Goal: Task Accomplishment & Management: Manage account settings

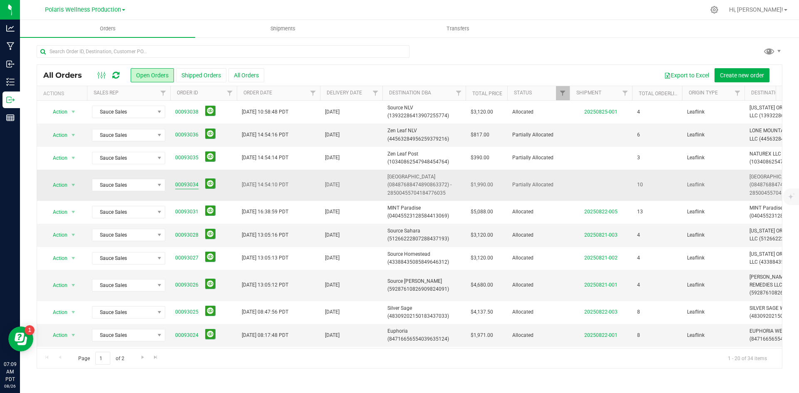
click at [182, 182] on link "00093034" at bounding box center [186, 185] width 23 height 8
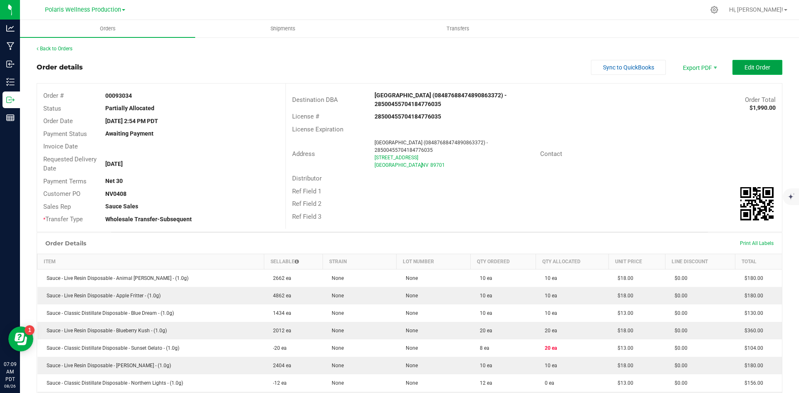
click at [760, 67] on span "Edit Order" at bounding box center [757, 67] width 26 height 7
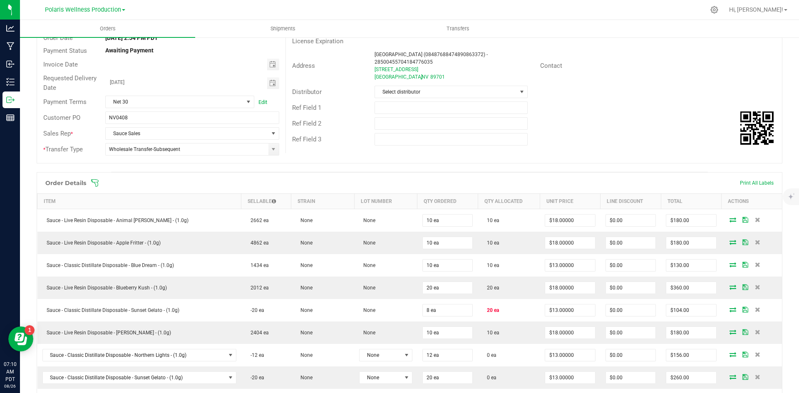
scroll to position [125, 0]
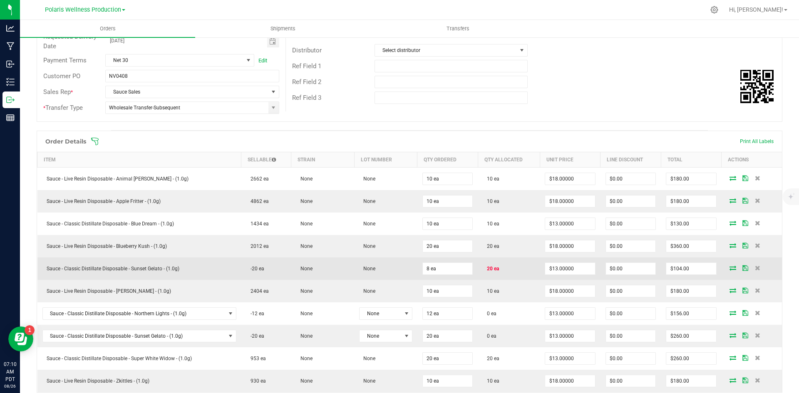
click at [729, 268] on icon at bounding box center [732, 267] width 7 height 5
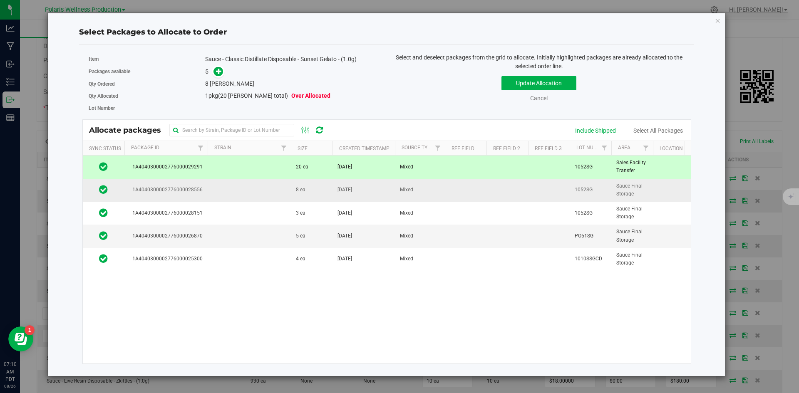
click at [272, 191] on td at bounding box center [249, 190] width 83 height 23
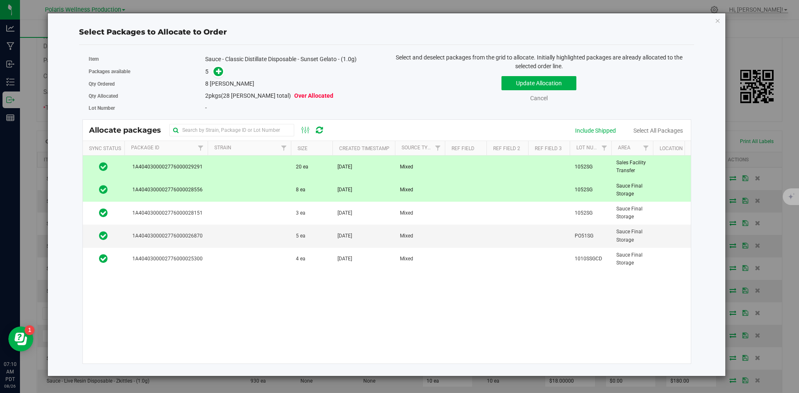
click at [267, 166] on td at bounding box center [249, 167] width 83 height 23
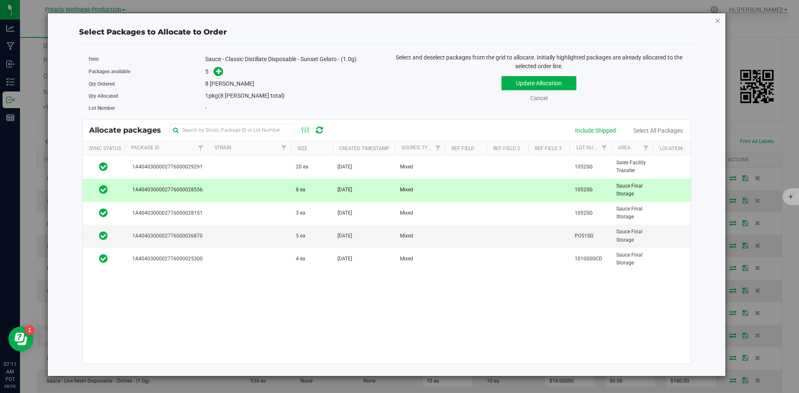
click at [718, 21] on icon "button" at bounding box center [717, 20] width 6 height 10
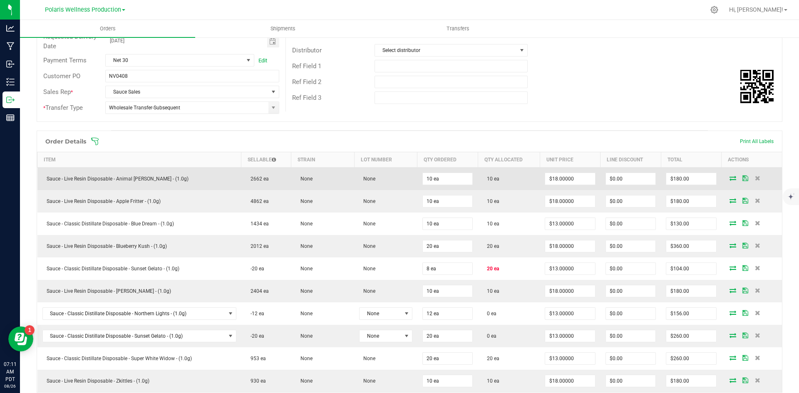
scroll to position [0, 0]
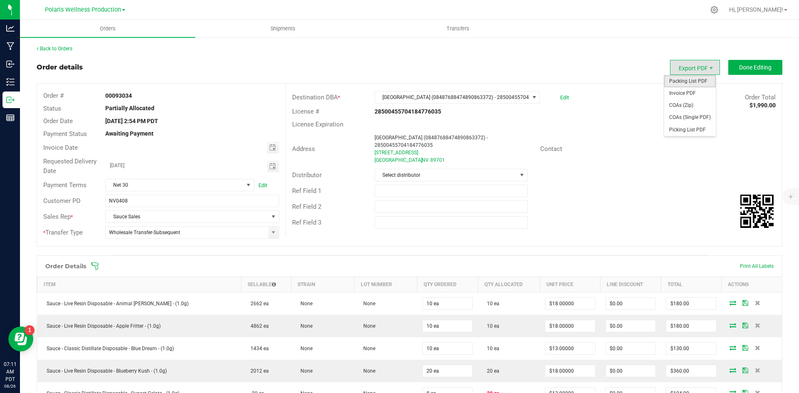
click at [691, 82] on span "Packing List PDF" at bounding box center [690, 81] width 52 height 12
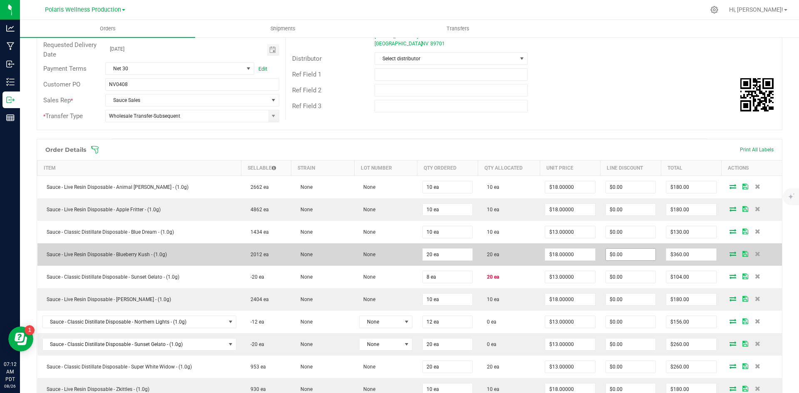
scroll to position [166, 0]
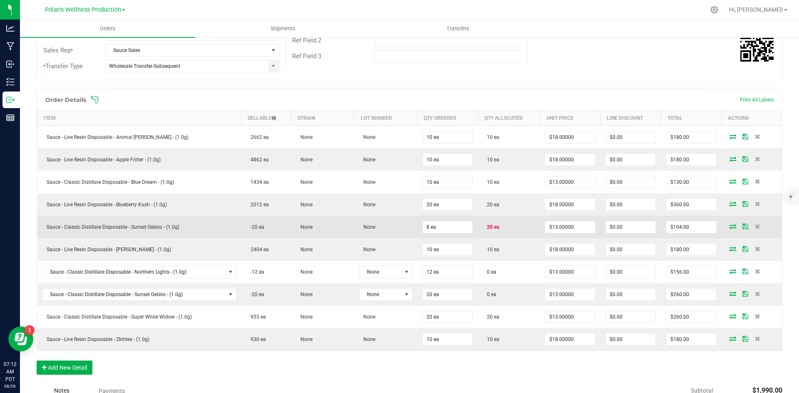
click at [729, 226] on icon at bounding box center [732, 226] width 7 height 5
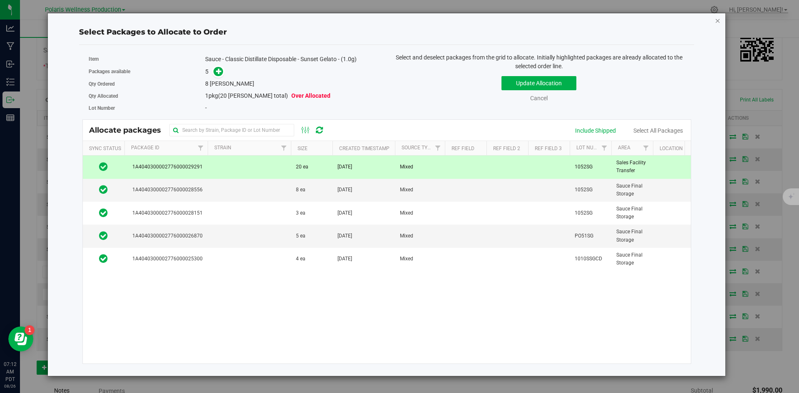
click at [716, 23] on icon "button" at bounding box center [717, 20] width 6 height 10
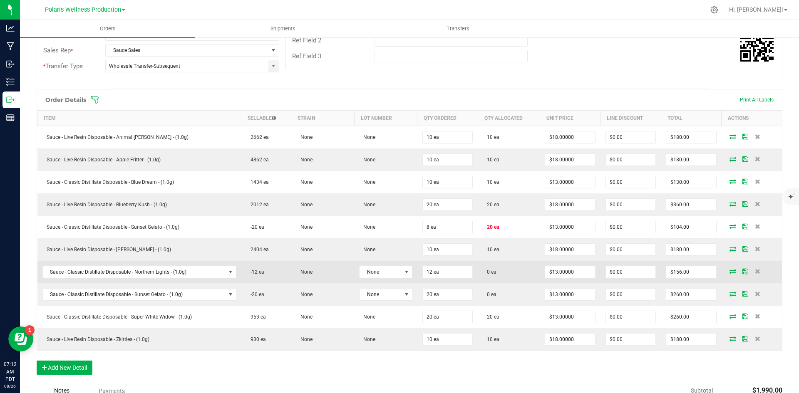
click at [729, 271] on icon at bounding box center [732, 271] width 7 height 5
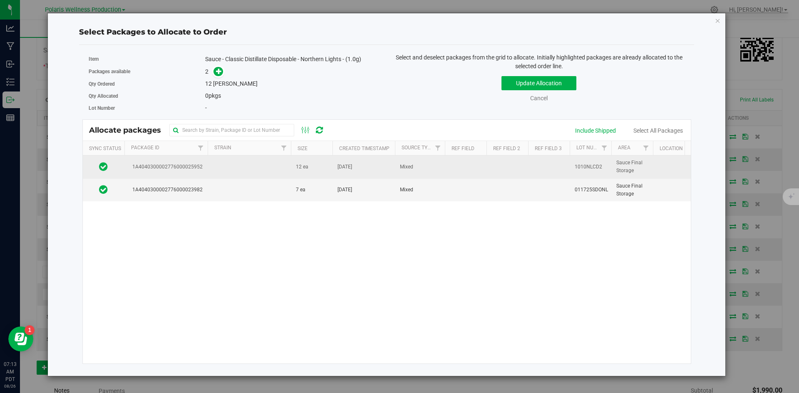
click at [208, 173] on td at bounding box center [249, 167] width 83 height 23
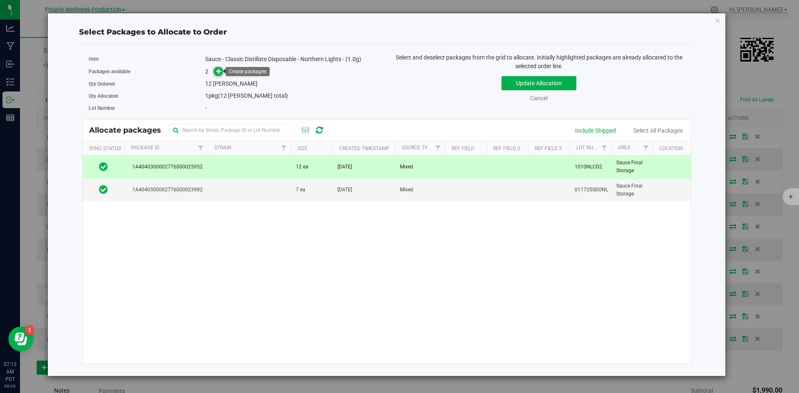
click at [220, 71] on icon at bounding box center [219, 71] width 6 height 6
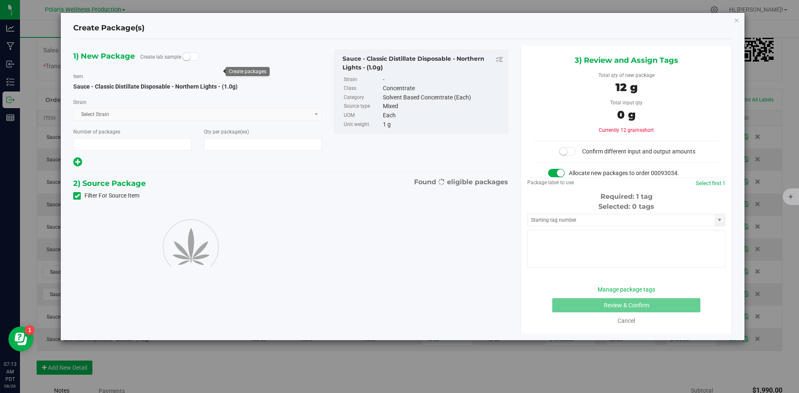
type input "1"
type input "12"
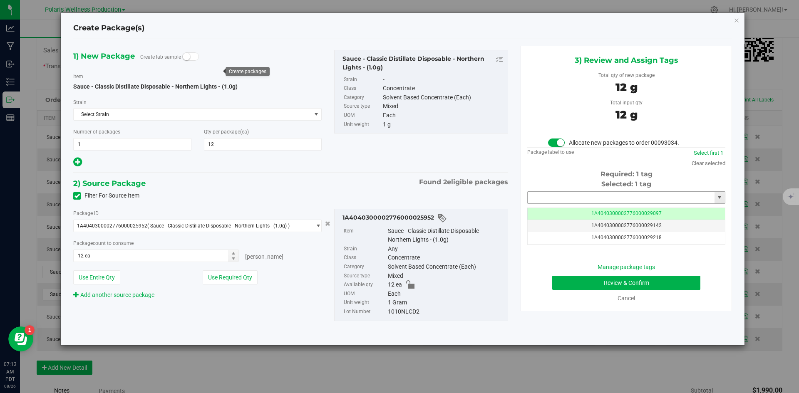
click at [591, 195] on input "text" at bounding box center [620, 198] width 187 height 12
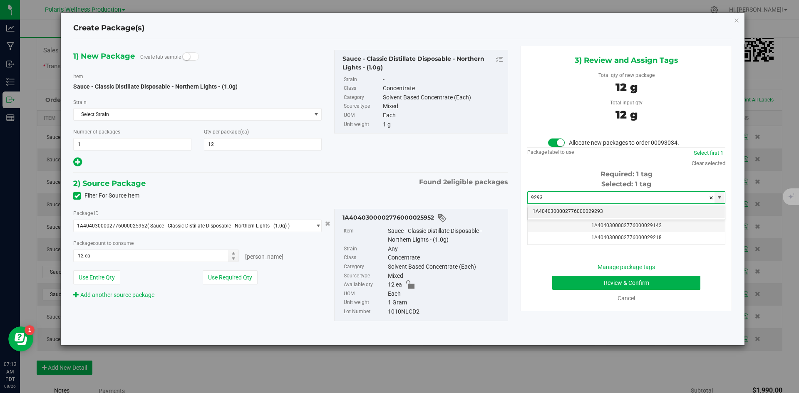
click at [586, 213] on li "1A4040300002776000029293" at bounding box center [625, 211] width 197 height 12
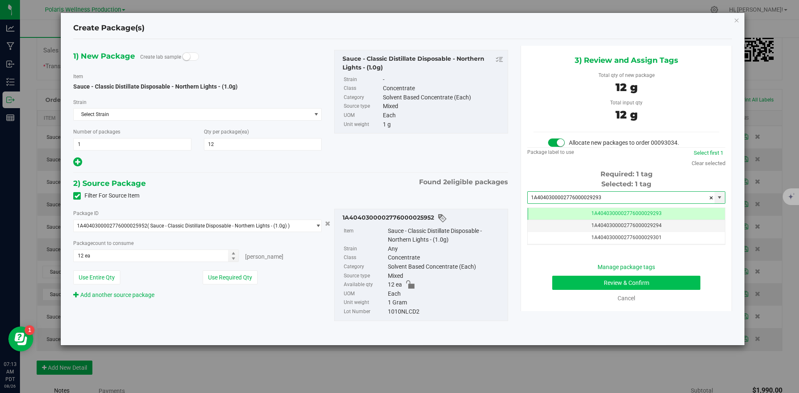
type input "1A4040300002776000029293"
click at [578, 286] on button "Review & Confirm" at bounding box center [626, 283] width 148 height 14
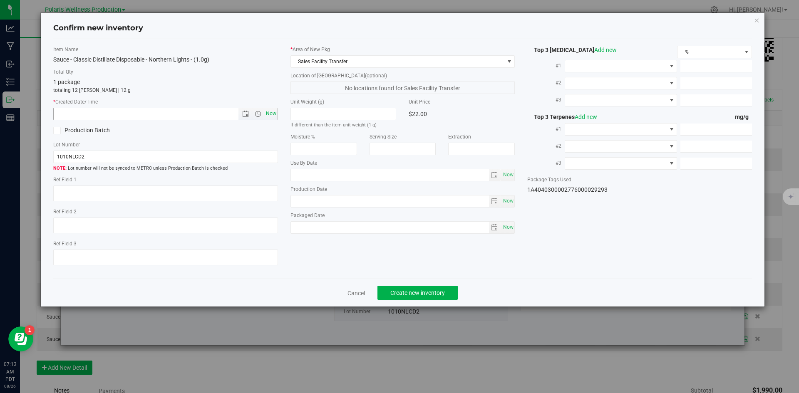
click at [272, 114] on span "Now" at bounding box center [271, 114] width 14 height 12
type input "[DATE] 7:13 AM"
click at [413, 292] on span "Create new inventory" at bounding box center [417, 292] width 54 height 7
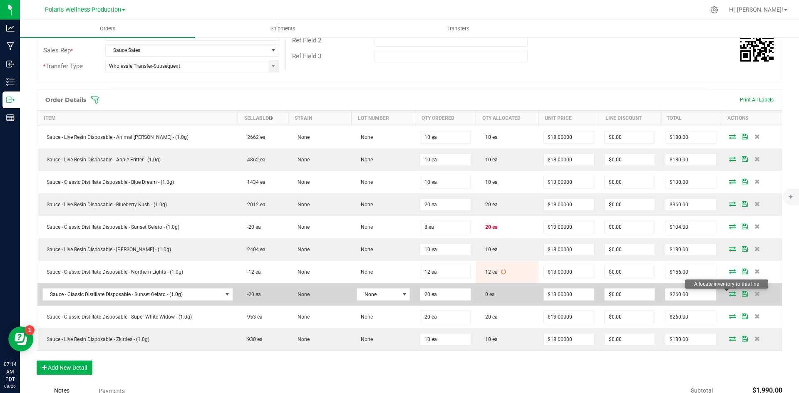
click at [729, 293] on icon at bounding box center [732, 293] width 7 height 5
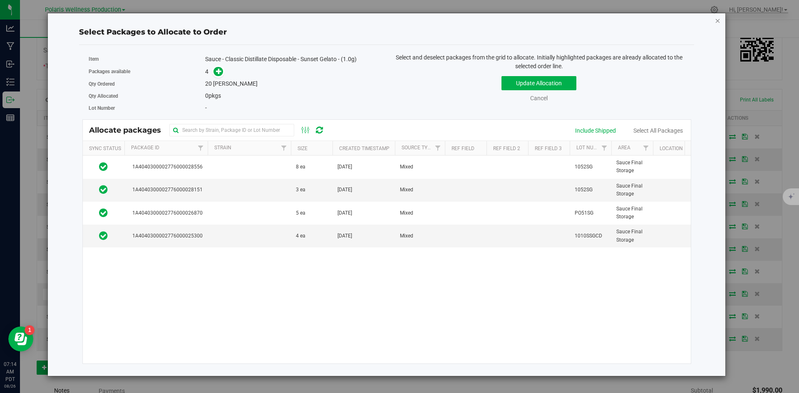
click at [717, 22] on icon "button" at bounding box center [717, 20] width 6 height 10
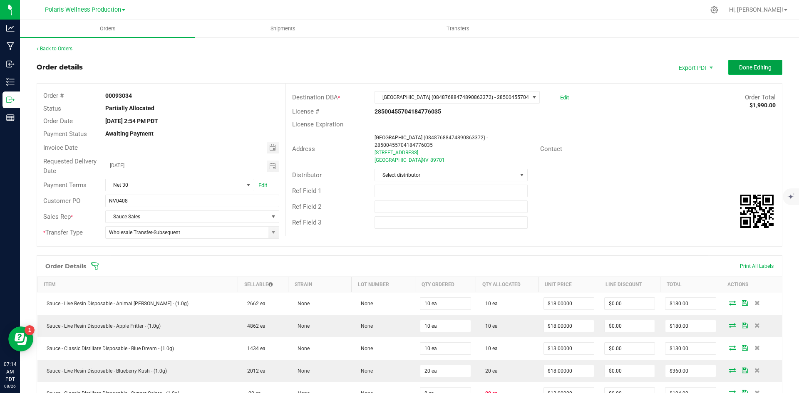
click at [749, 69] on span "Done Editing" at bounding box center [755, 67] width 32 height 7
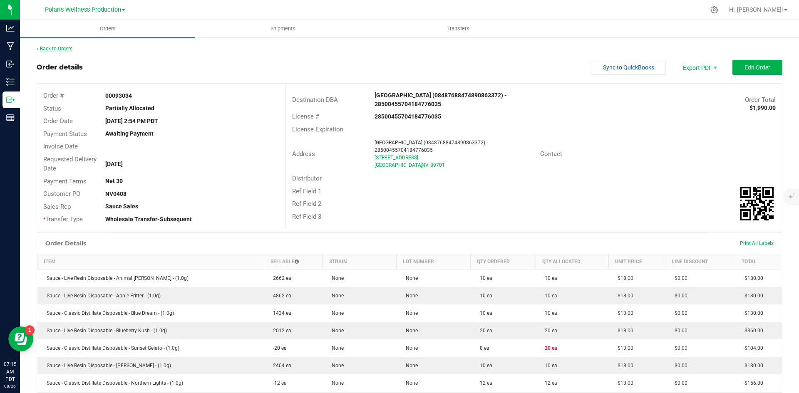
click at [52, 48] on link "Back to Orders" at bounding box center [55, 49] width 36 height 6
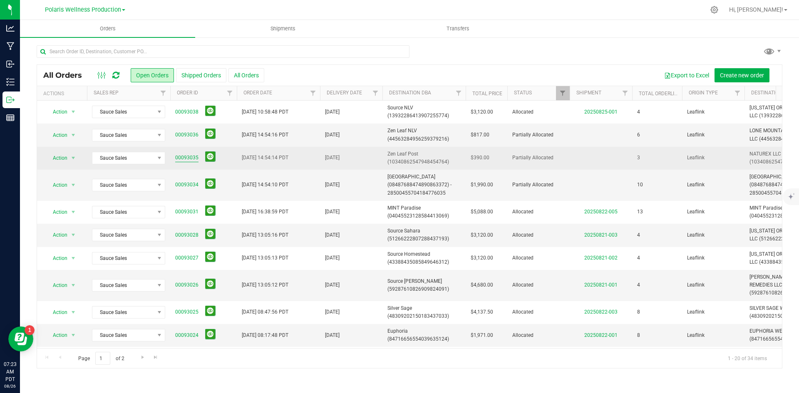
click at [188, 158] on link "00093035" at bounding box center [186, 158] width 23 height 8
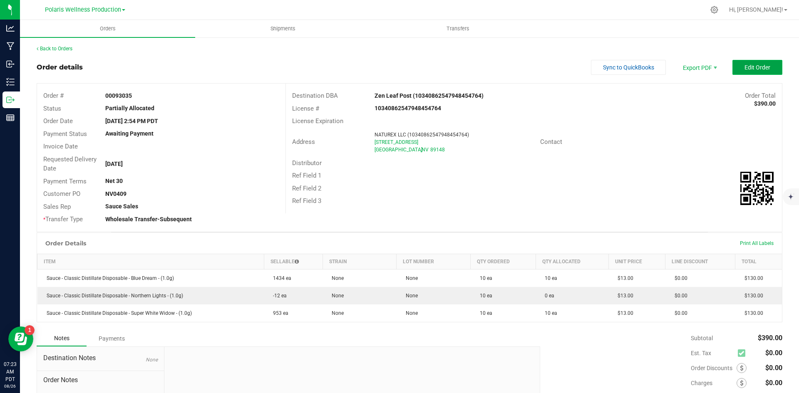
click at [748, 67] on span "Edit Order" at bounding box center [757, 67] width 26 height 7
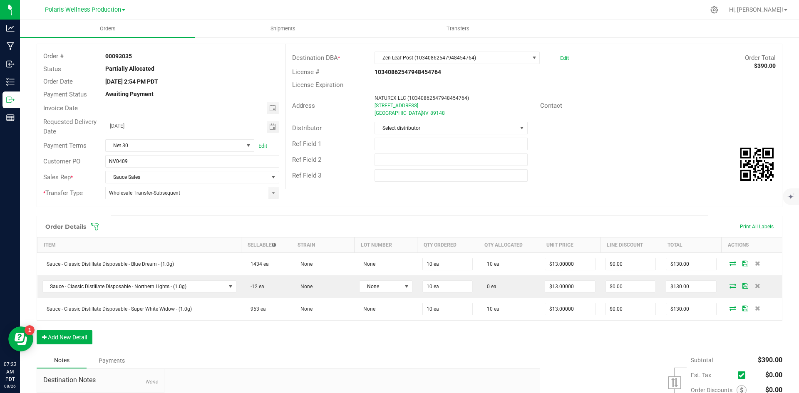
scroll to position [83, 0]
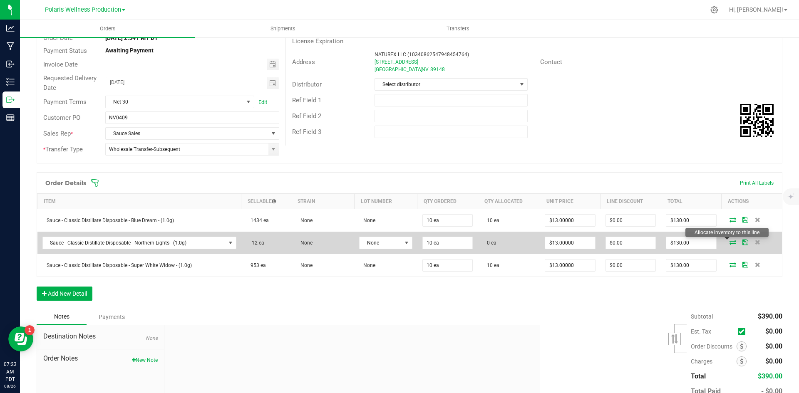
click at [729, 242] on icon at bounding box center [732, 242] width 7 height 5
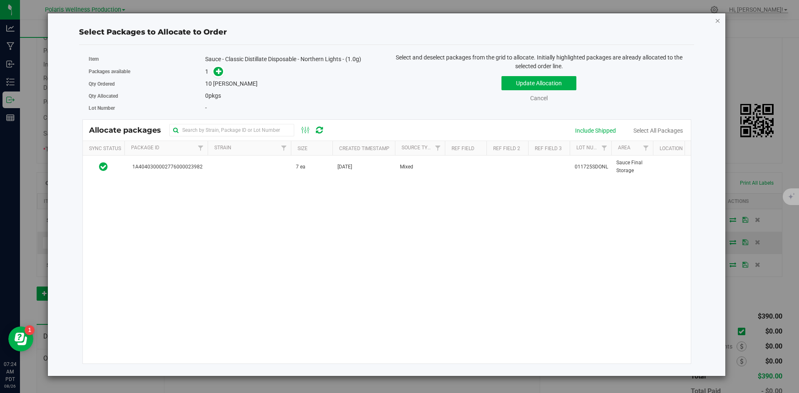
click at [719, 22] on icon "button" at bounding box center [717, 20] width 6 height 10
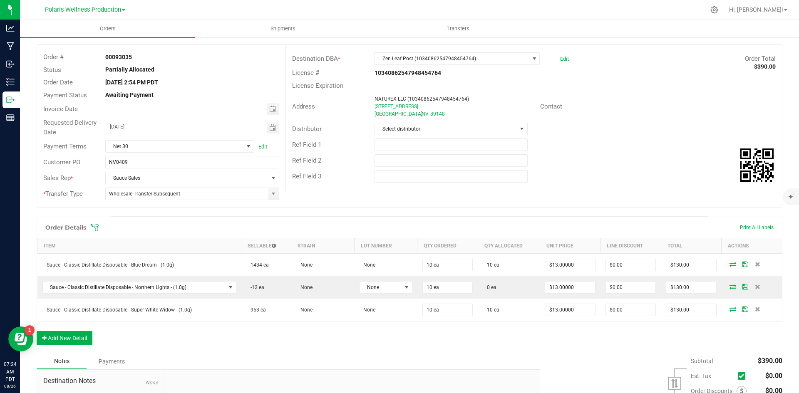
scroll to position [0, 0]
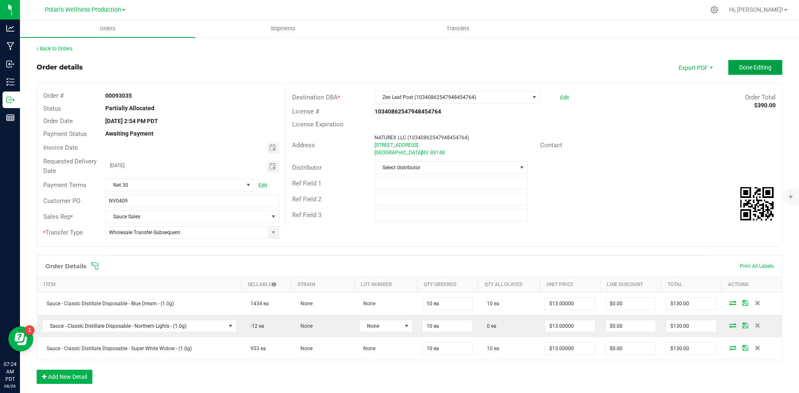
click at [744, 72] on button "Done Editing" at bounding box center [755, 67] width 54 height 15
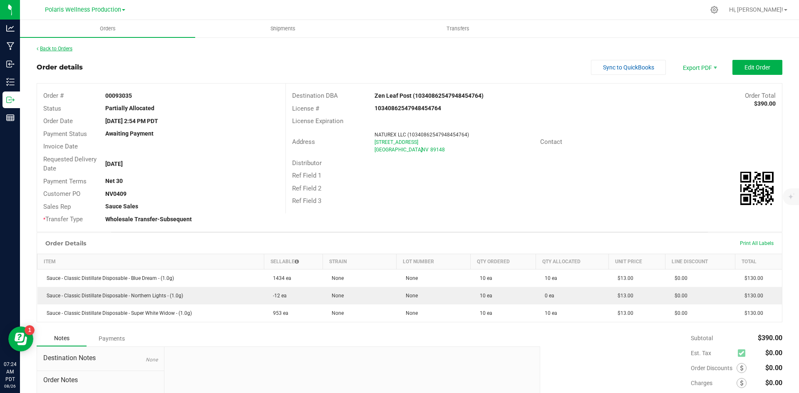
click at [54, 47] on link "Back to Orders" at bounding box center [55, 49] width 36 height 6
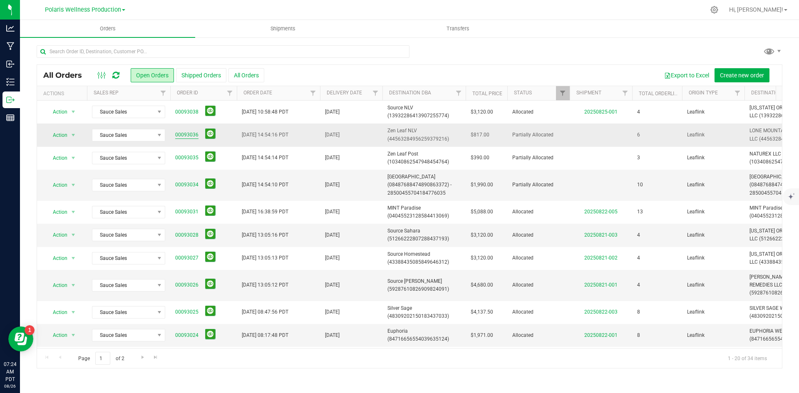
click at [185, 136] on link "00093036" at bounding box center [186, 135] width 23 height 8
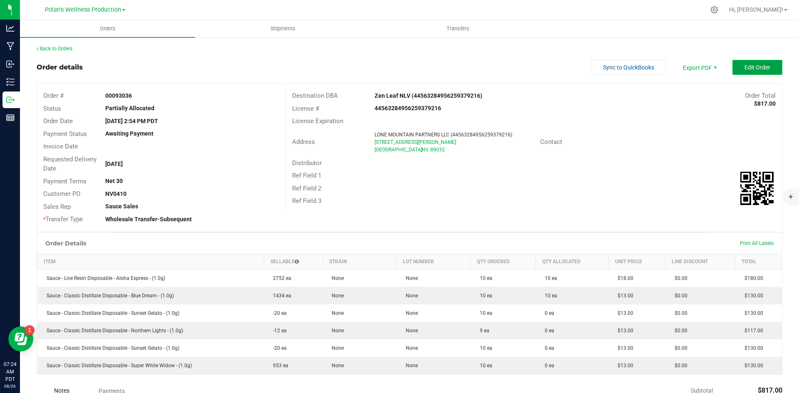
click at [750, 65] on span "Edit Order" at bounding box center [757, 67] width 26 height 7
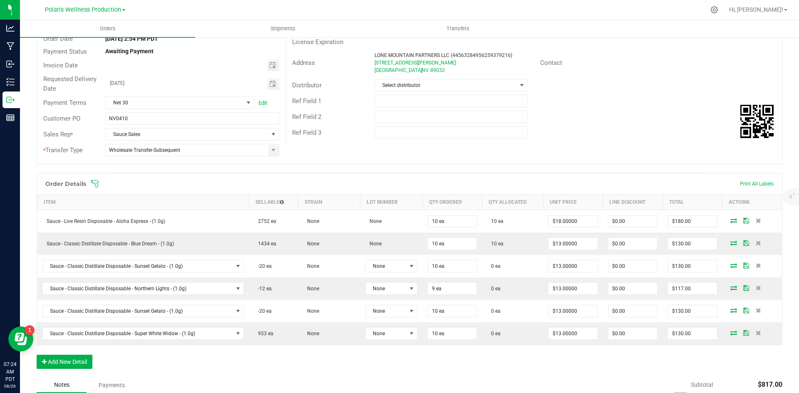
scroll to position [83, 0]
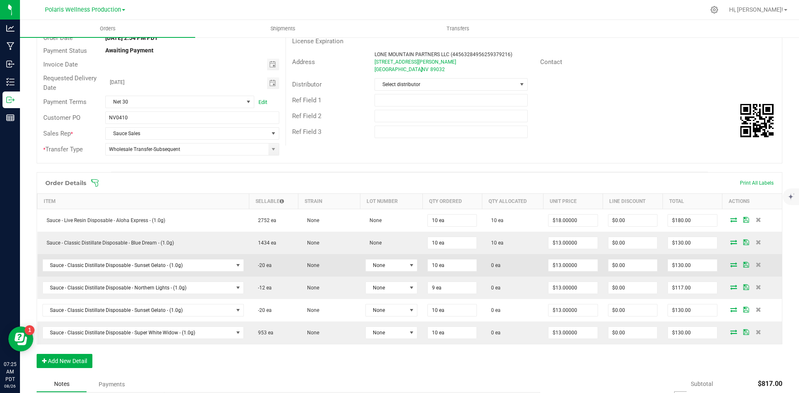
click at [730, 264] on icon at bounding box center [733, 264] width 7 height 5
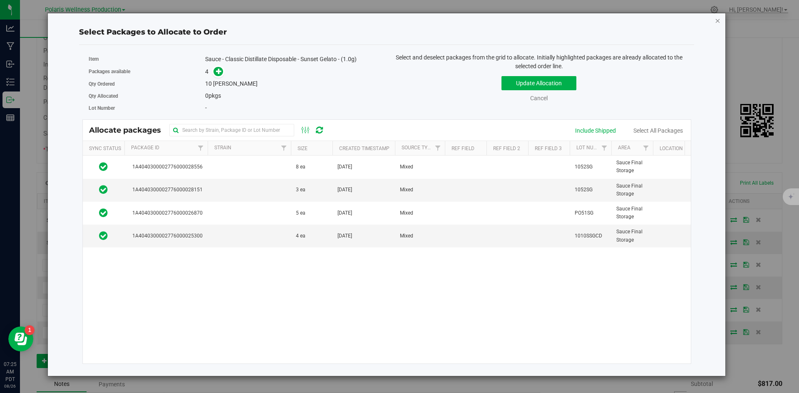
click at [718, 19] on icon "button" at bounding box center [717, 20] width 6 height 10
